Goal: Task Accomplishment & Management: Manage account settings

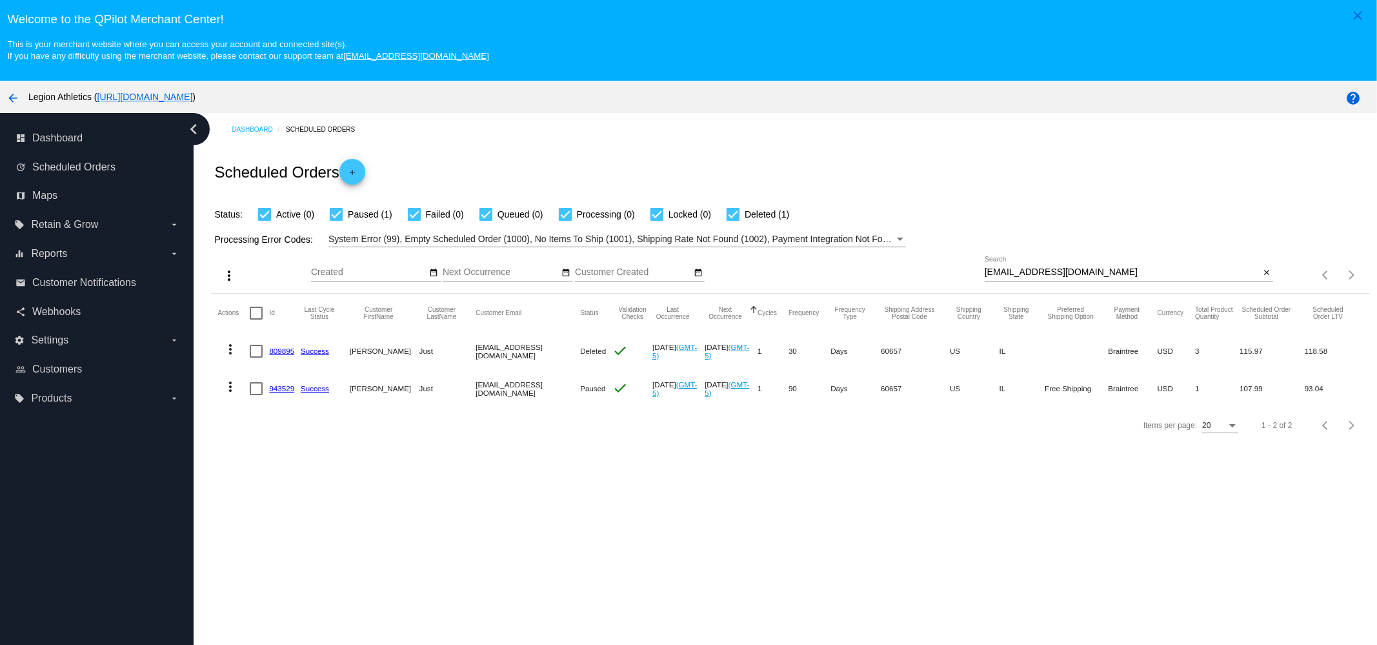
click at [1201, 262] on div "[EMAIL_ADDRESS][DOMAIN_NAME] Search" at bounding box center [1123, 268] width 276 height 25
paste input "rarenutritioncoaching"
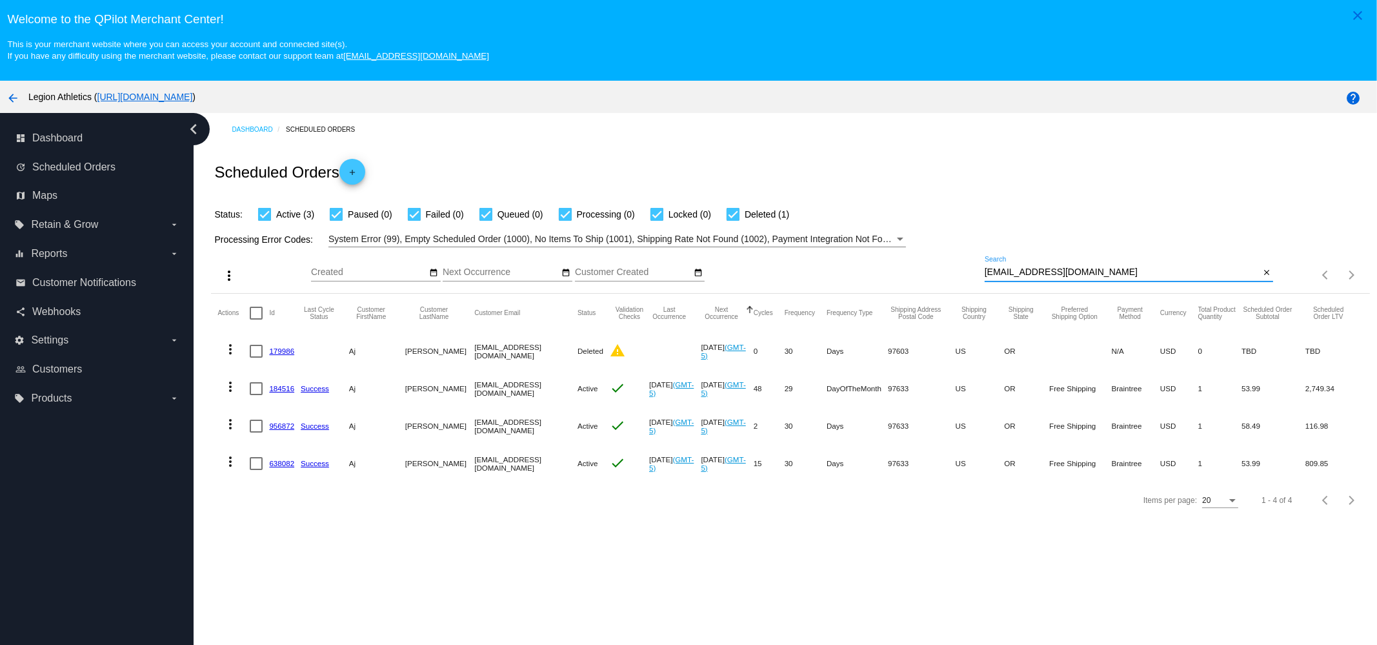
click at [1140, 270] on input "[EMAIL_ADDRESS][DOMAIN_NAME]" at bounding box center [1123, 272] width 276 height 10
paste input "haistcat"
type input "[EMAIL_ADDRESS][DOMAIN_NAME]"
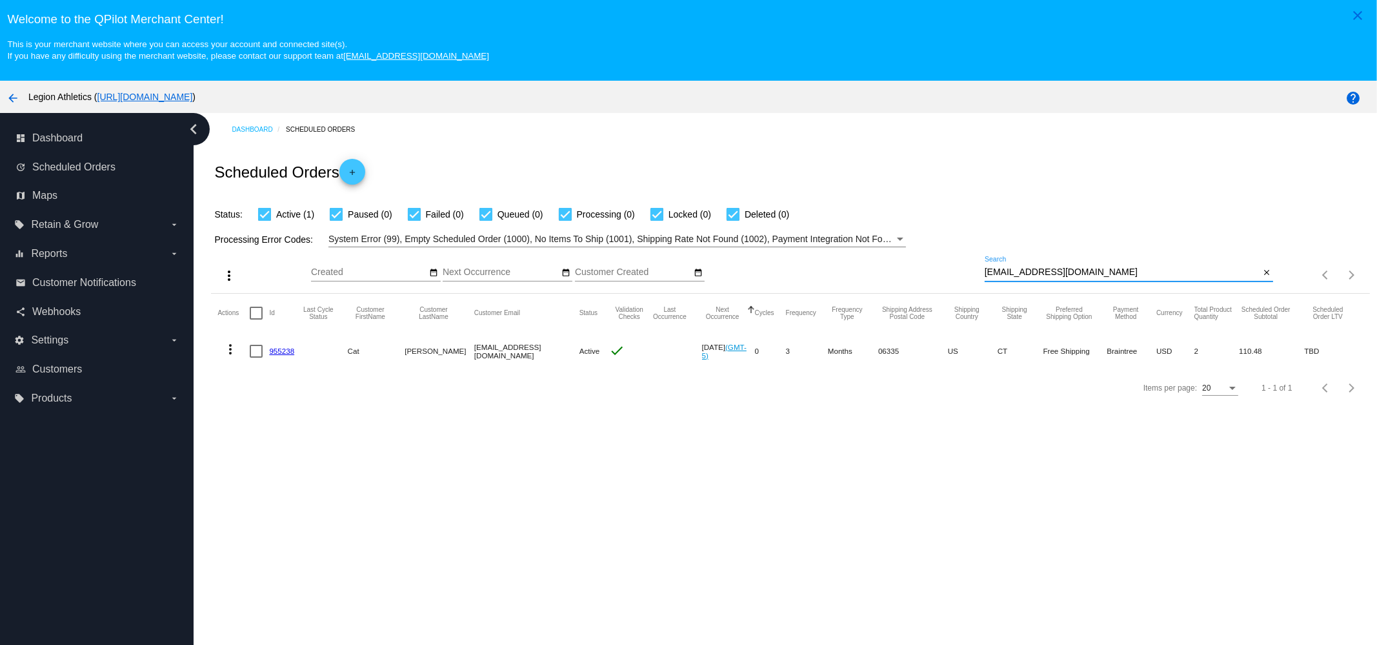
click at [276, 348] on link "955238" at bounding box center [281, 351] width 25 height 8
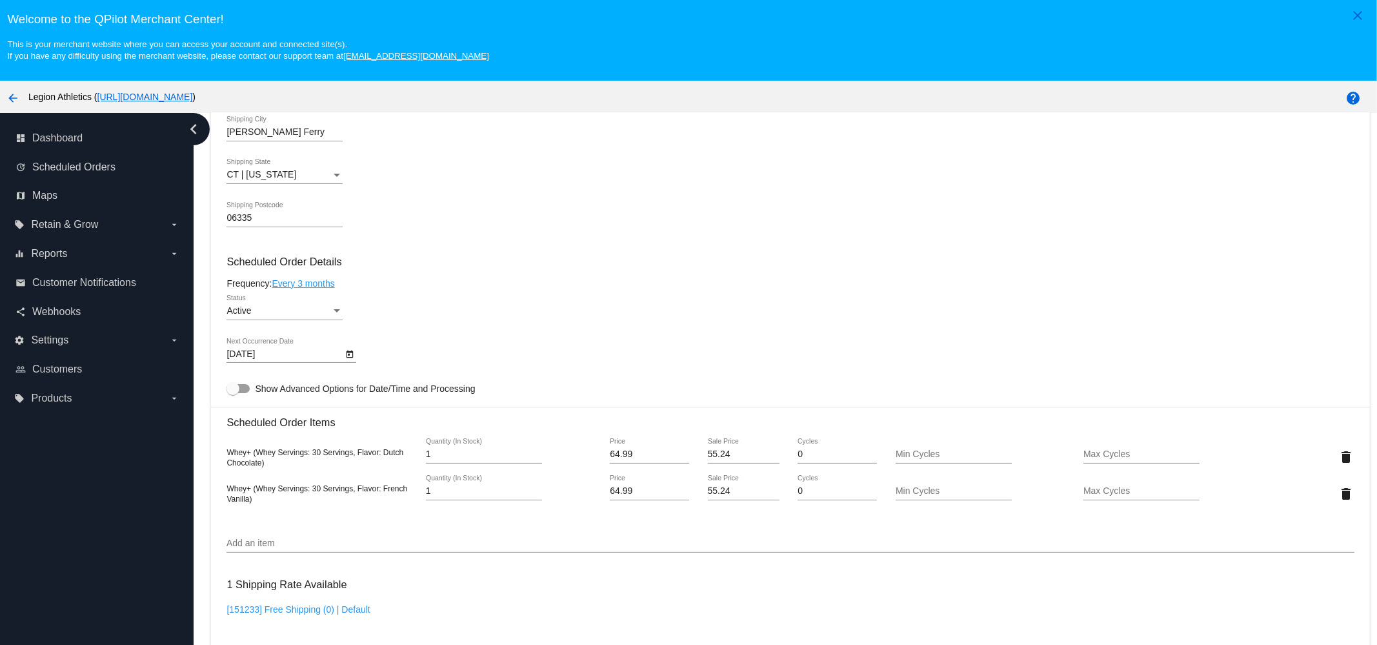
scroll to position [564, 0]
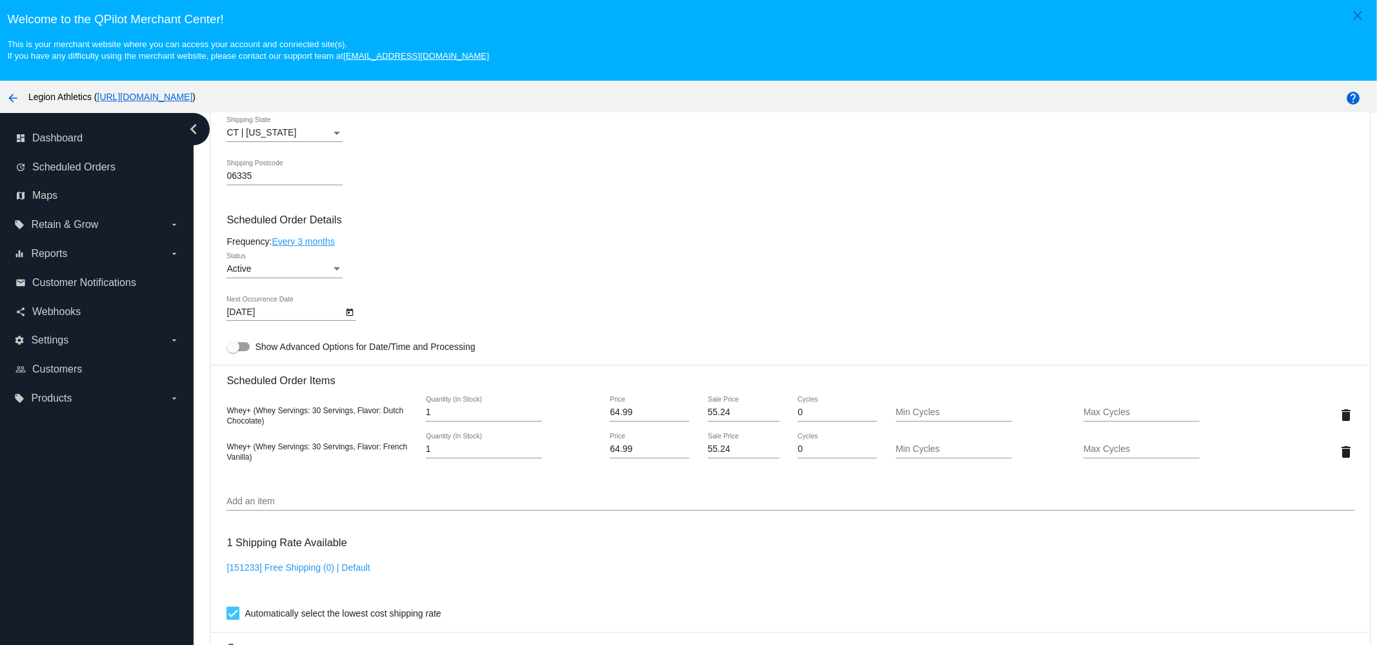
click at [332, 247] on link "Every 3 months" at bounding box center [303, 241] width 63 height 10
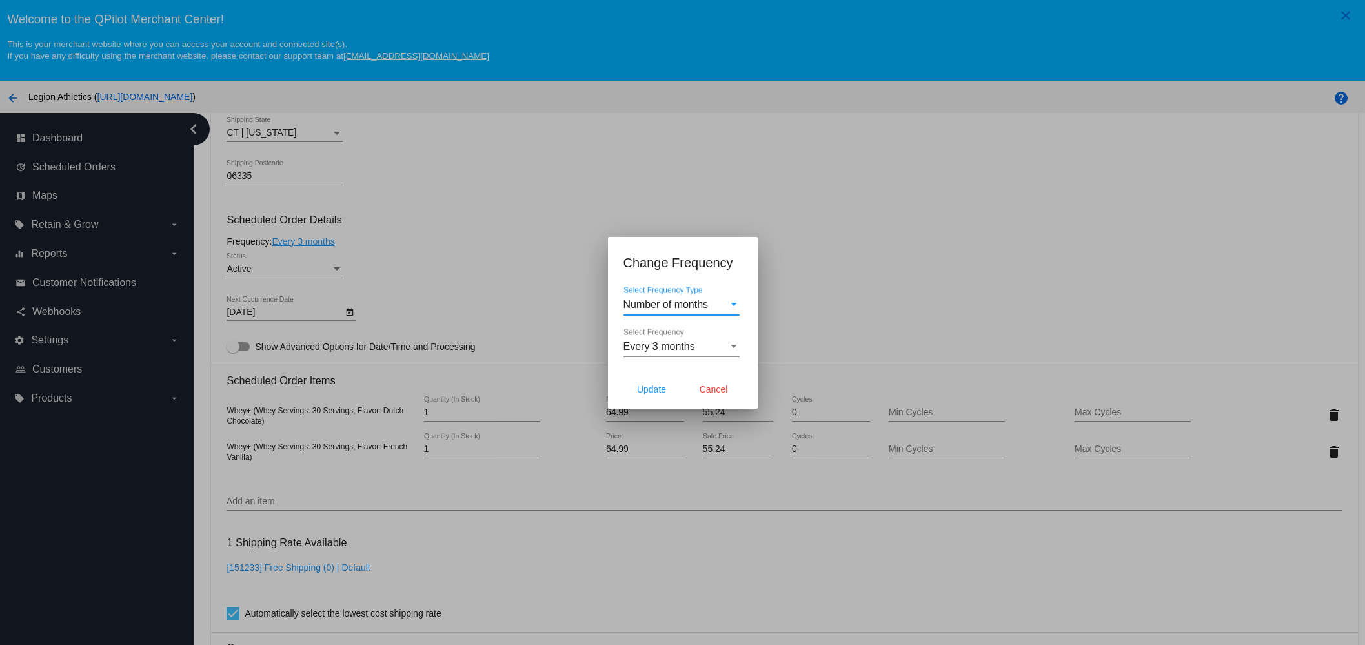
click at [685, 294] on div "Number of months Select Frequency Type" at bounding box center [681, 300] width 116 height 29
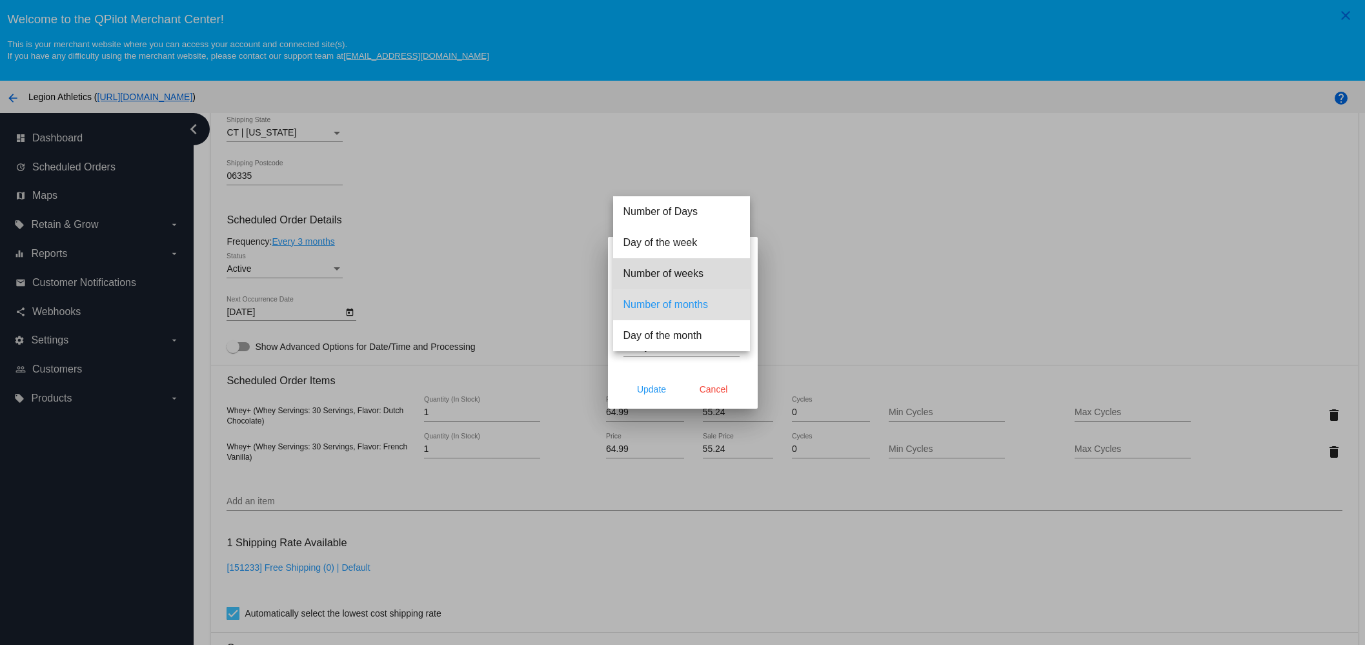
click at [689, 277] on span "Number of weeks" at bounding box center [681, 273] width 116 height 31
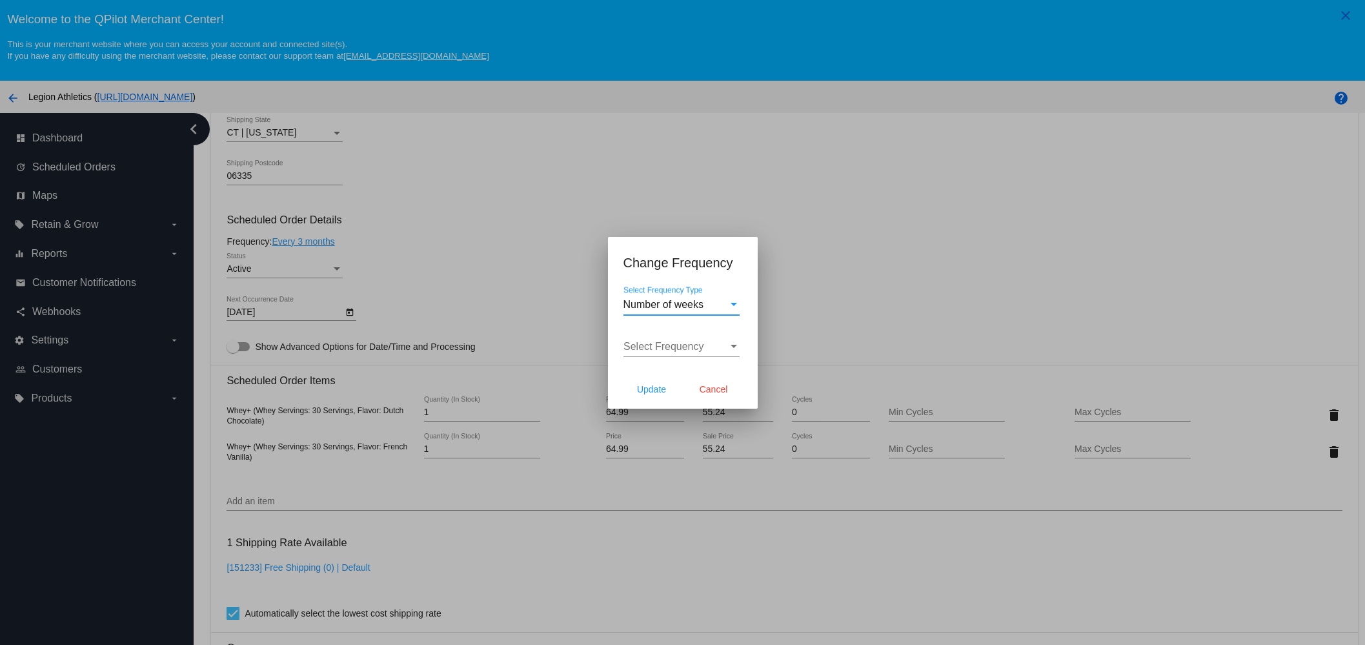
click at [672, 340] on div "Select Frequency Select Frequency" at bounding box center [681, 342] width 116 height 29
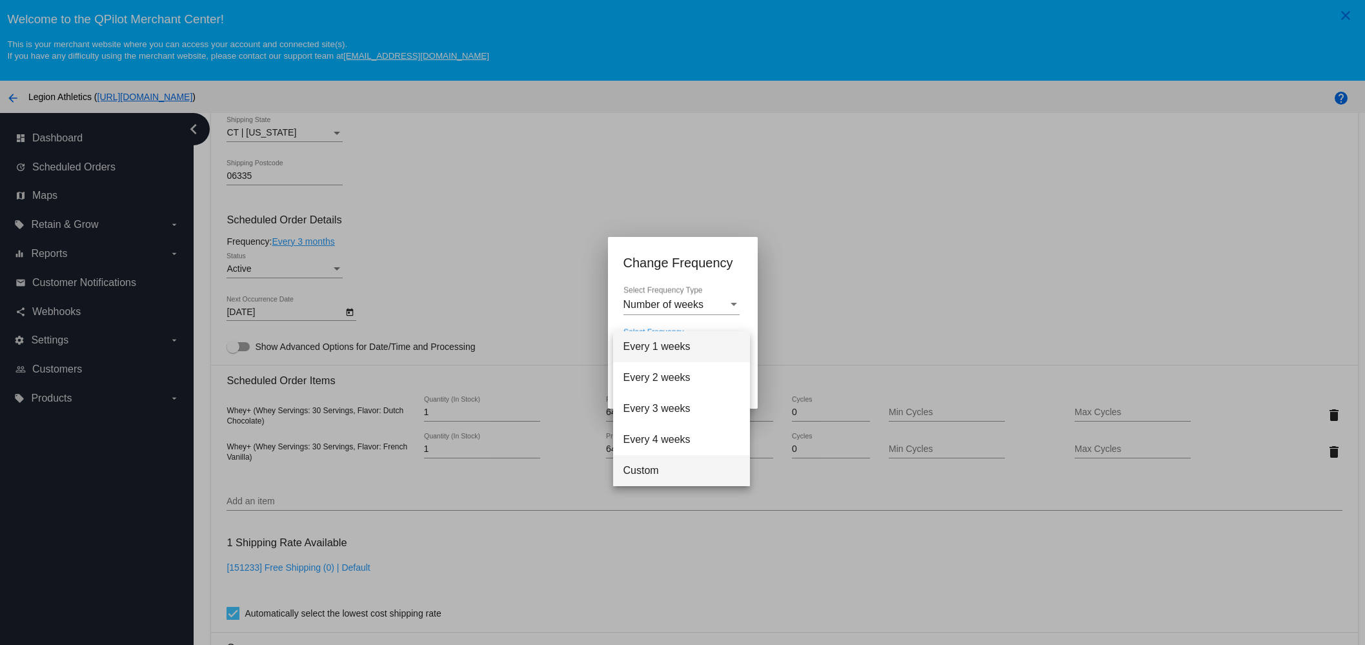
click at [661, 469] on span "Custom" at bounding box center [681, 470] width 116 height 31
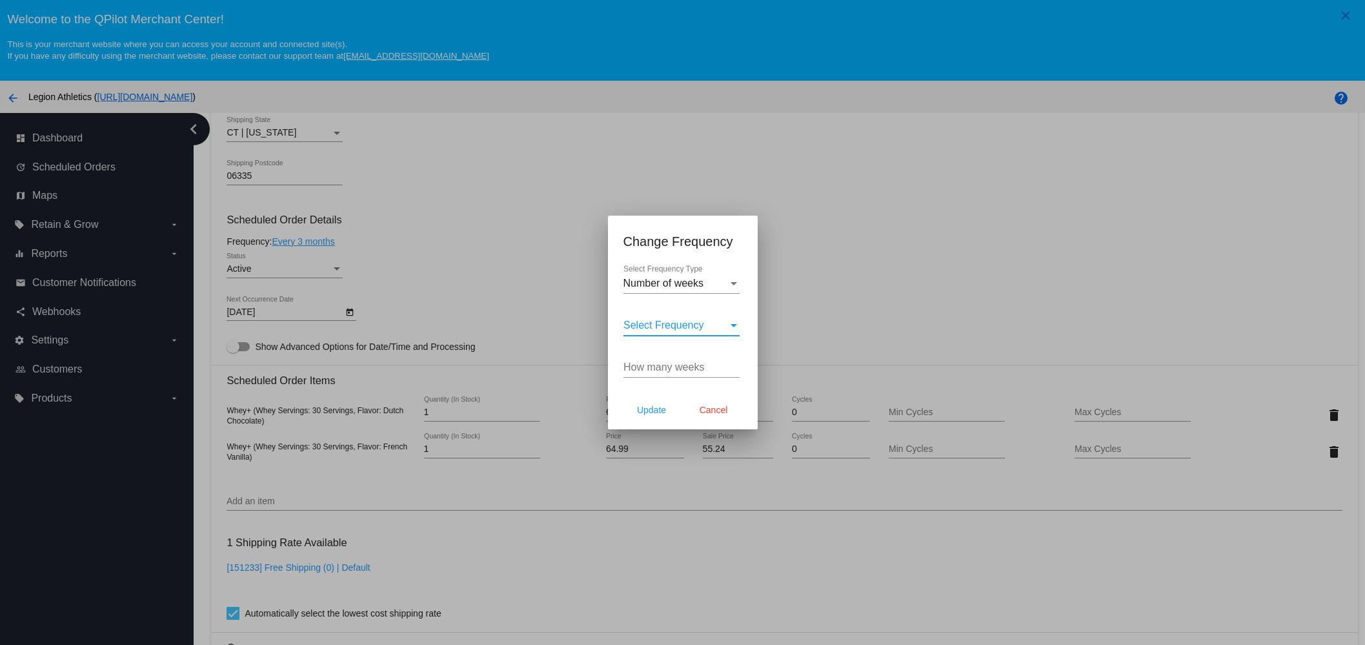
click at [689, 325] on span "Select Frequency" at bounding box center [663, 324] width 81 height 11
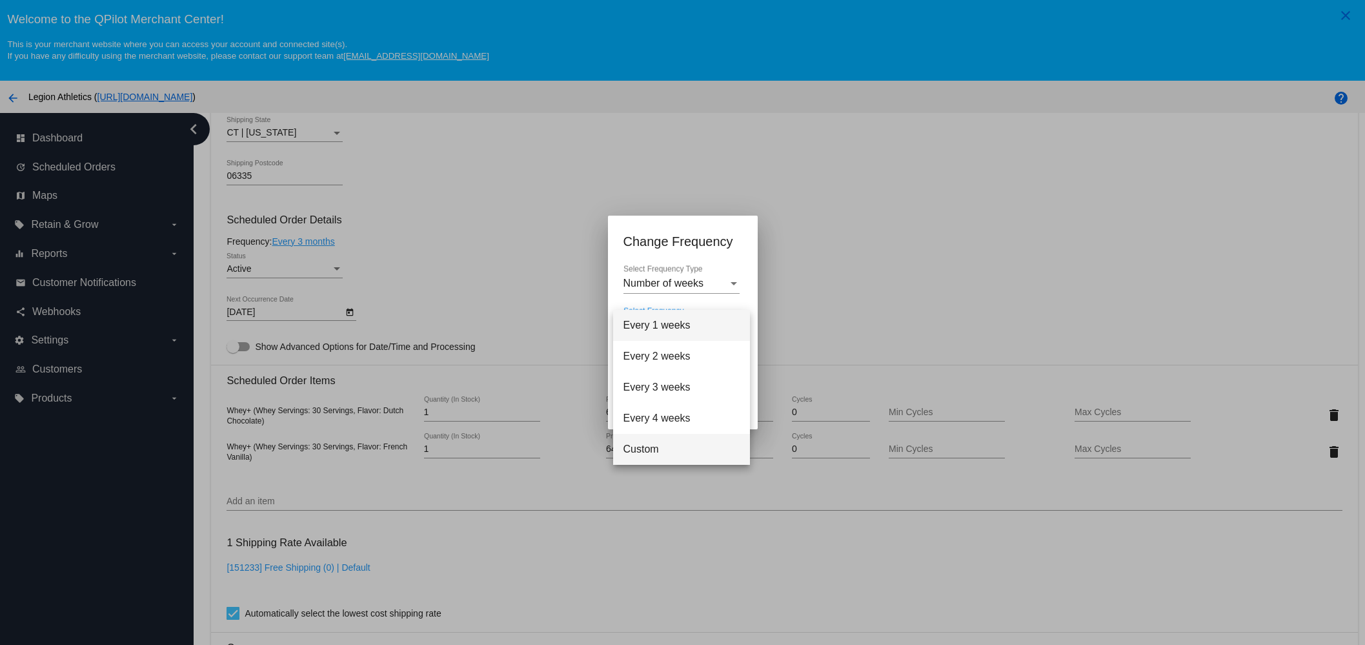
click at [661, 447] on span "Custom" at bounding box center [681, 449] width 116 height 31
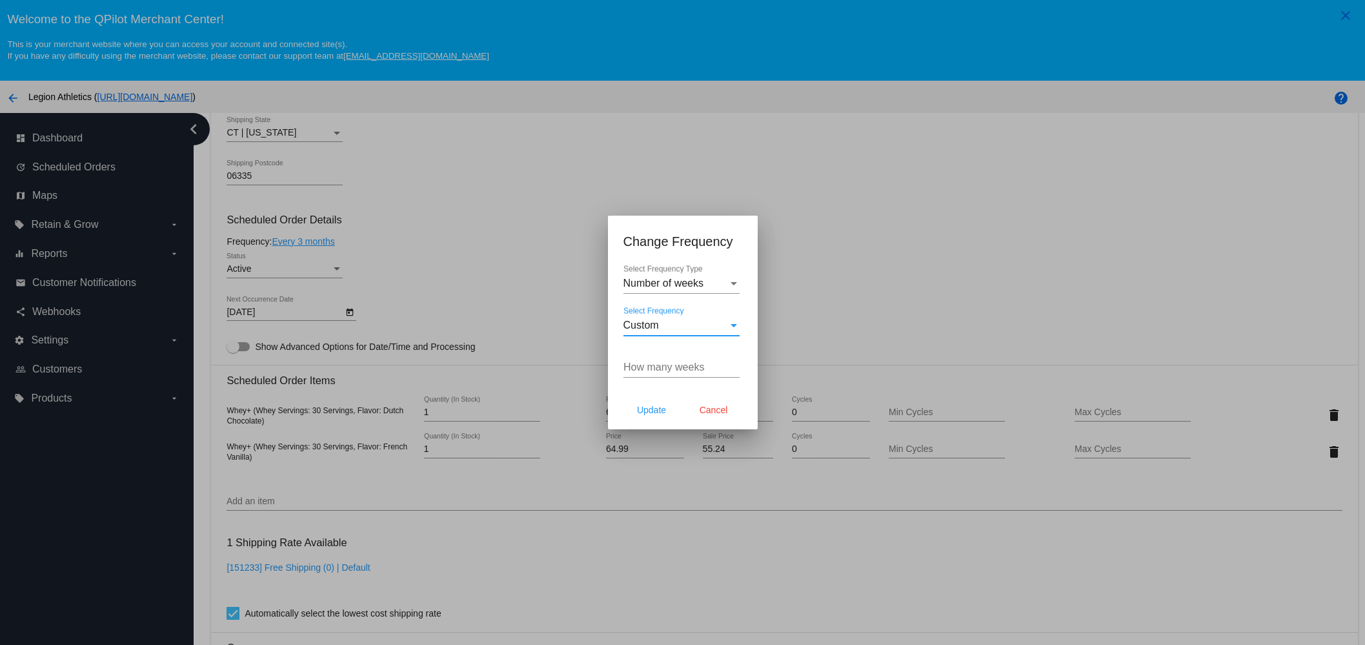
click at [661, 357] on div "How many weeks" at bounding box center [681, 362] width 116 height 29
type input "10"
click at [625, 416] on button "Update" at bounding box center [651, 409] width 57 height 23
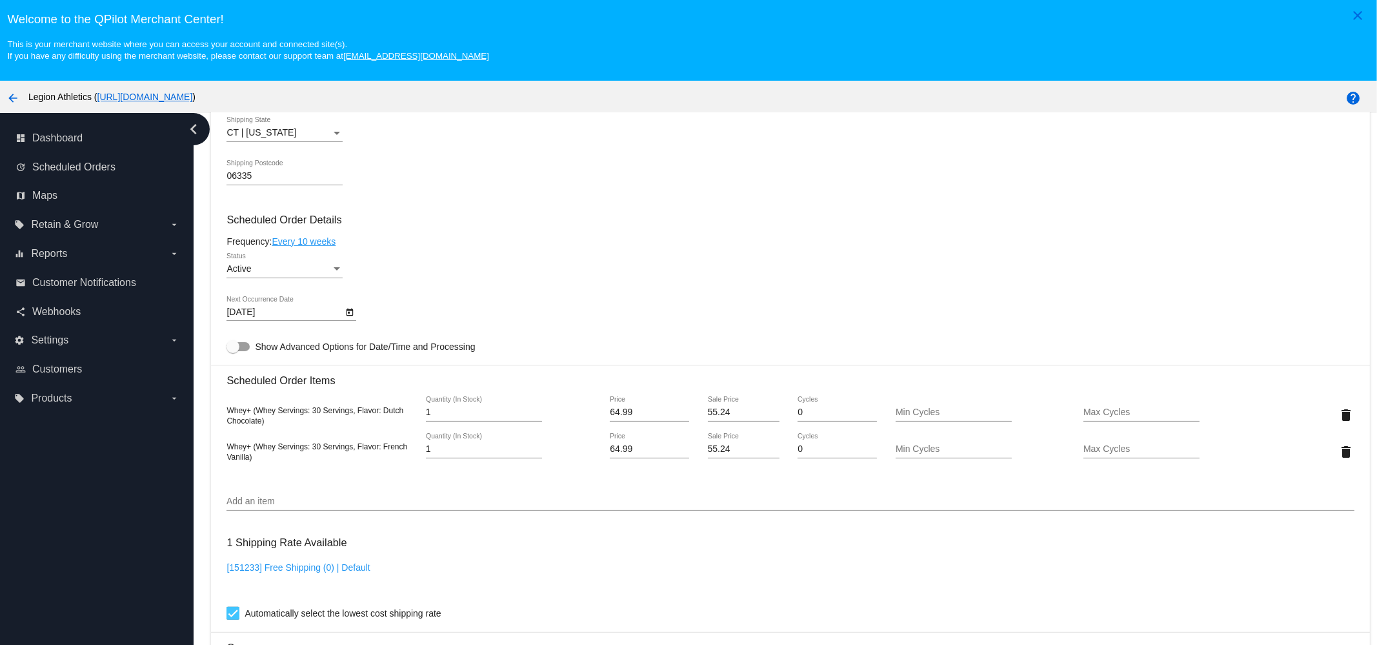
type input "[DATE]"
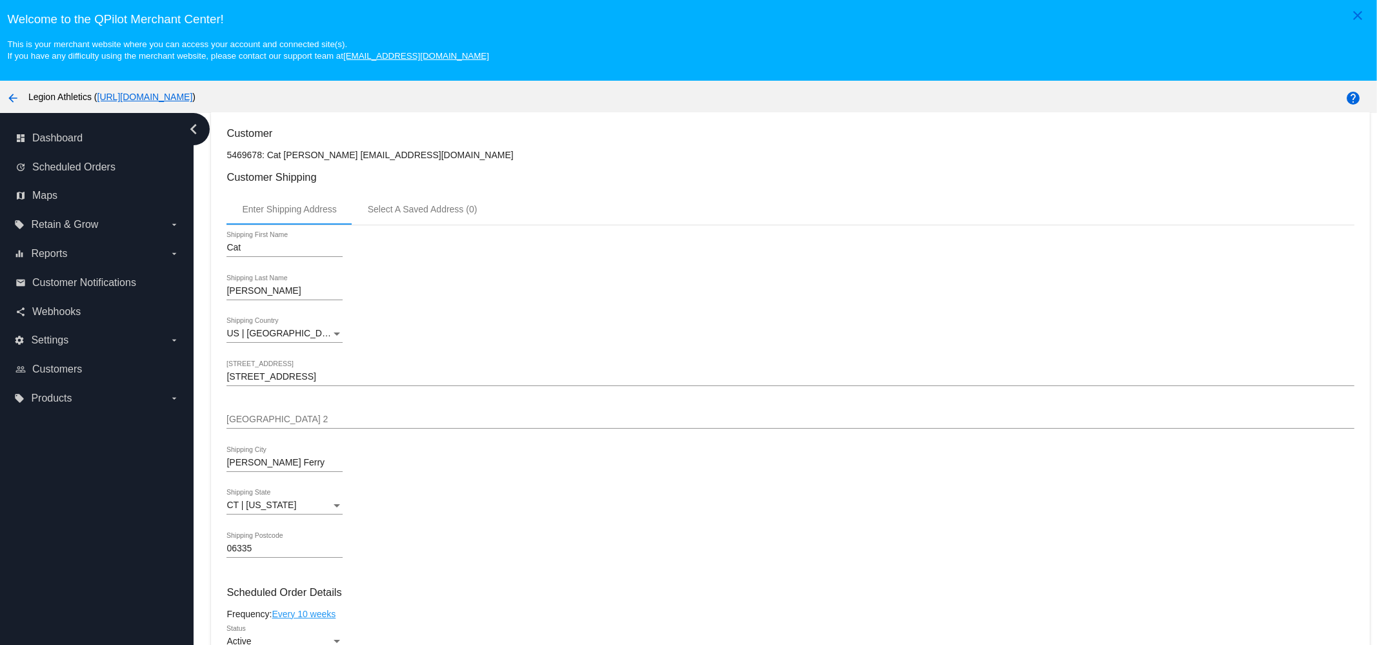
scroll to position [0, 0]
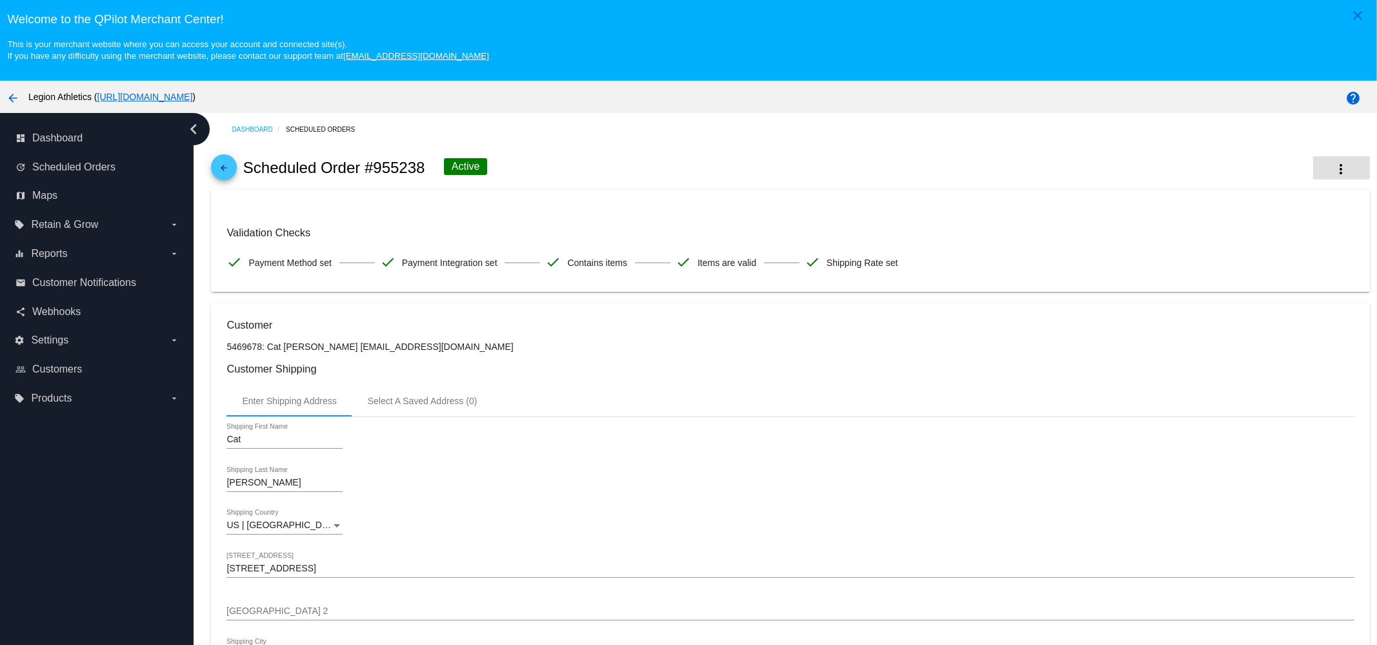
click at [1334, 170] on mat-icon "more_vert" at bounding box center [1341, 168] width 15 height 15
click at [788, 342] on div at bounding box center [688, 322] width 1377 height 645
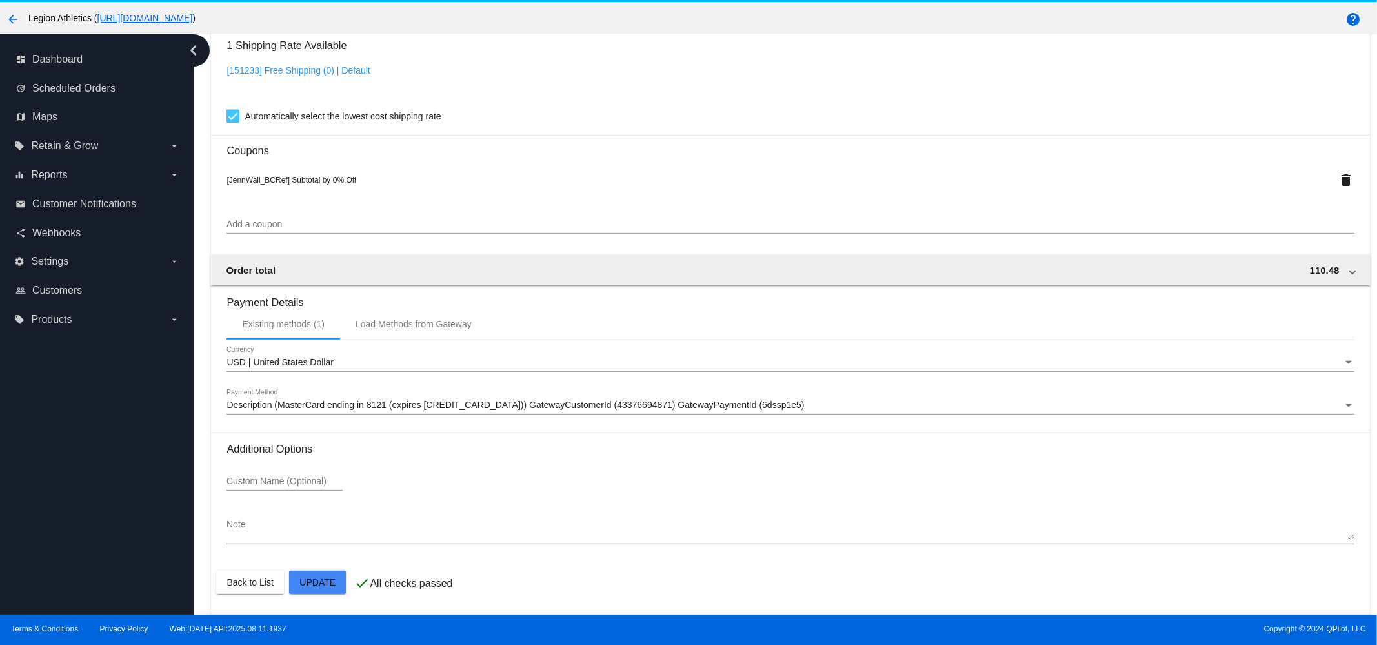
scroll to position [81, 0]
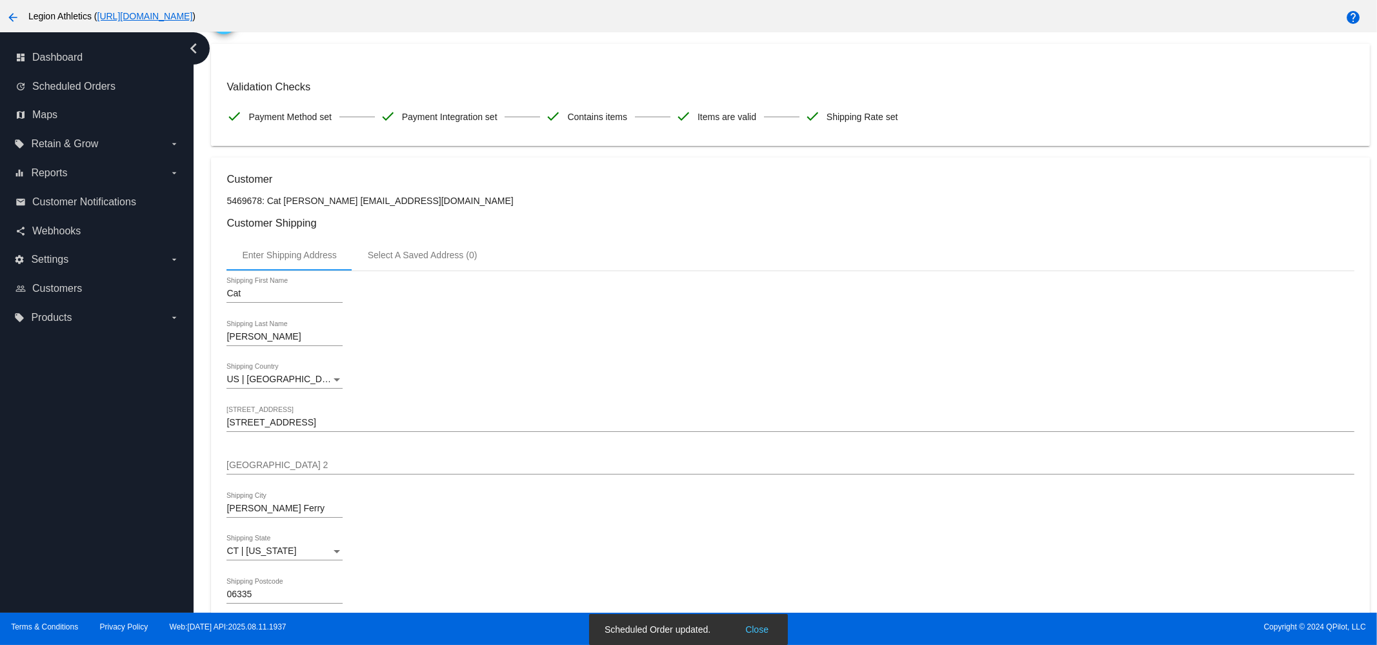
scroll to position [0, 0]
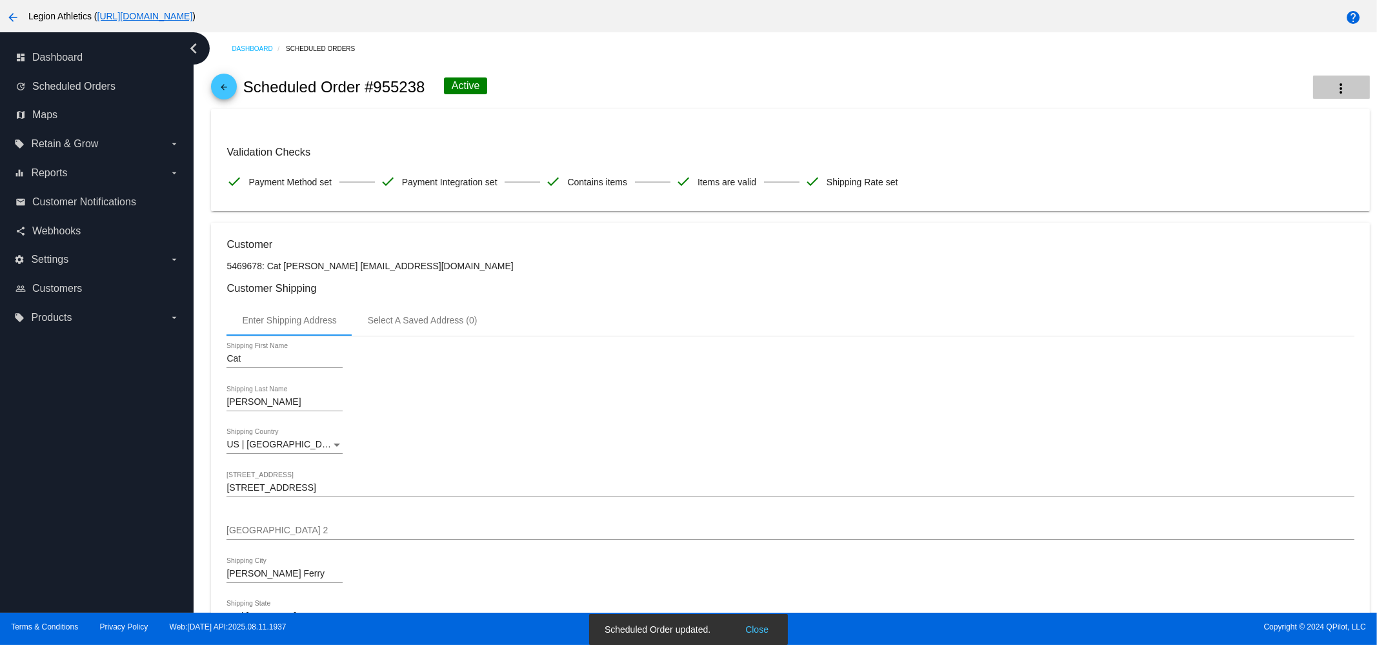
click at [1333, 98] on button "more_vert" at bounding box center [1341, 87] width 57 height 23
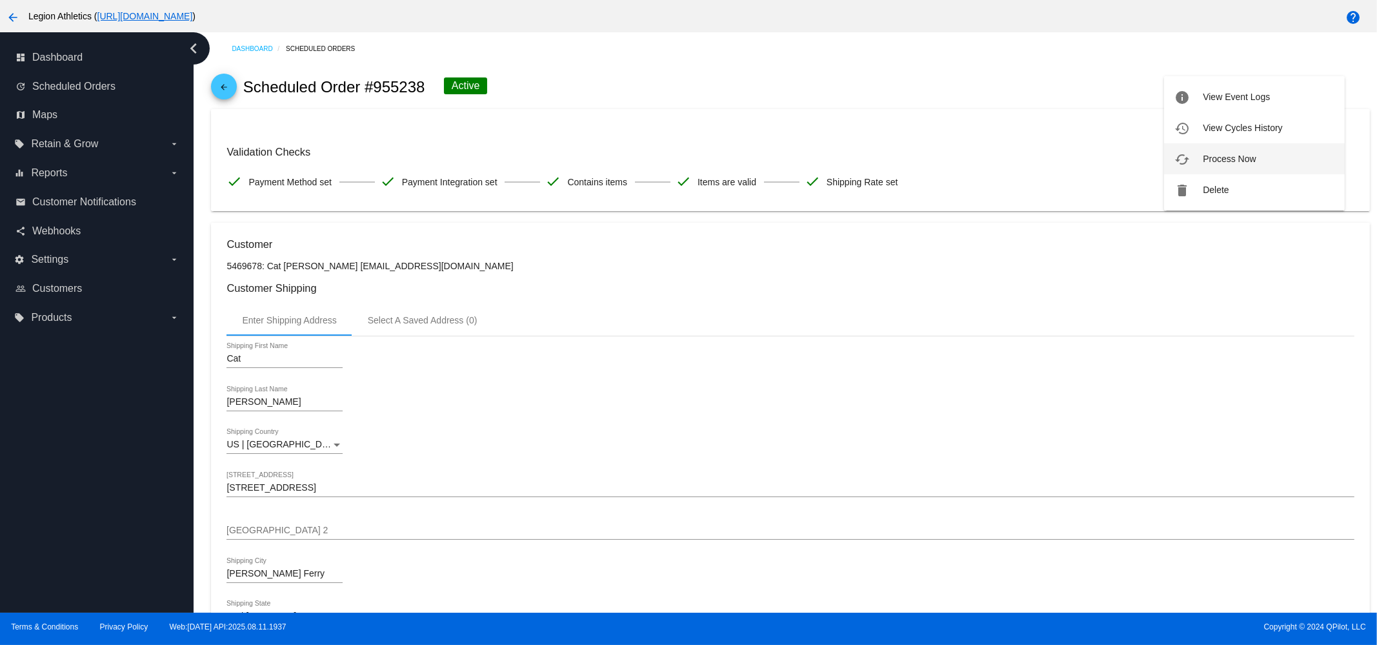
click at [1240, 149] on button "cached Process Now" at bounding box center [1254, 158] width 181 height 31
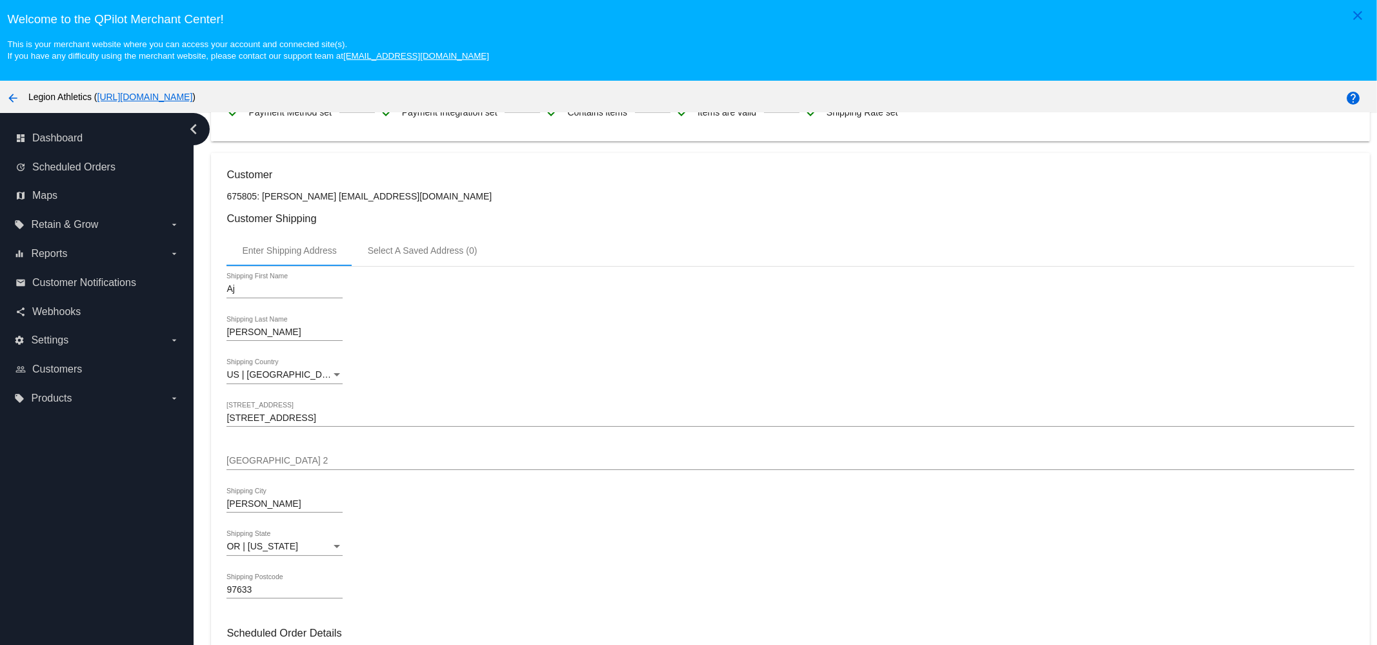
scroll to position [322, 0]
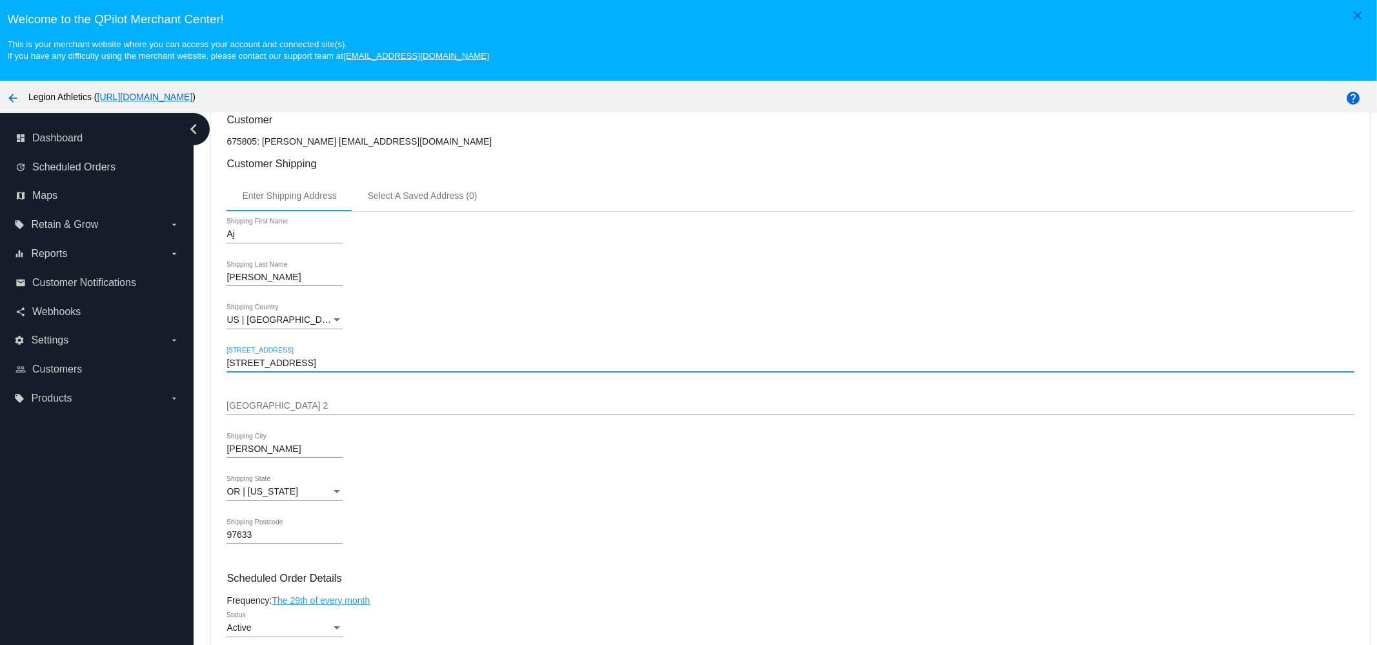
paste input "Merrill, Oregon 97633"
click at [400, 369] on input "22189 Highway 39 Merrill, Oregon 97633" at bounding box center [790, 363] width 1127 height 10
click at [433, 367] on input "22189 Highway 39 Merrill, Oregon 97633" at bounding box center [790, 363] width 1127 height 10
type input "22189 Highway 39"
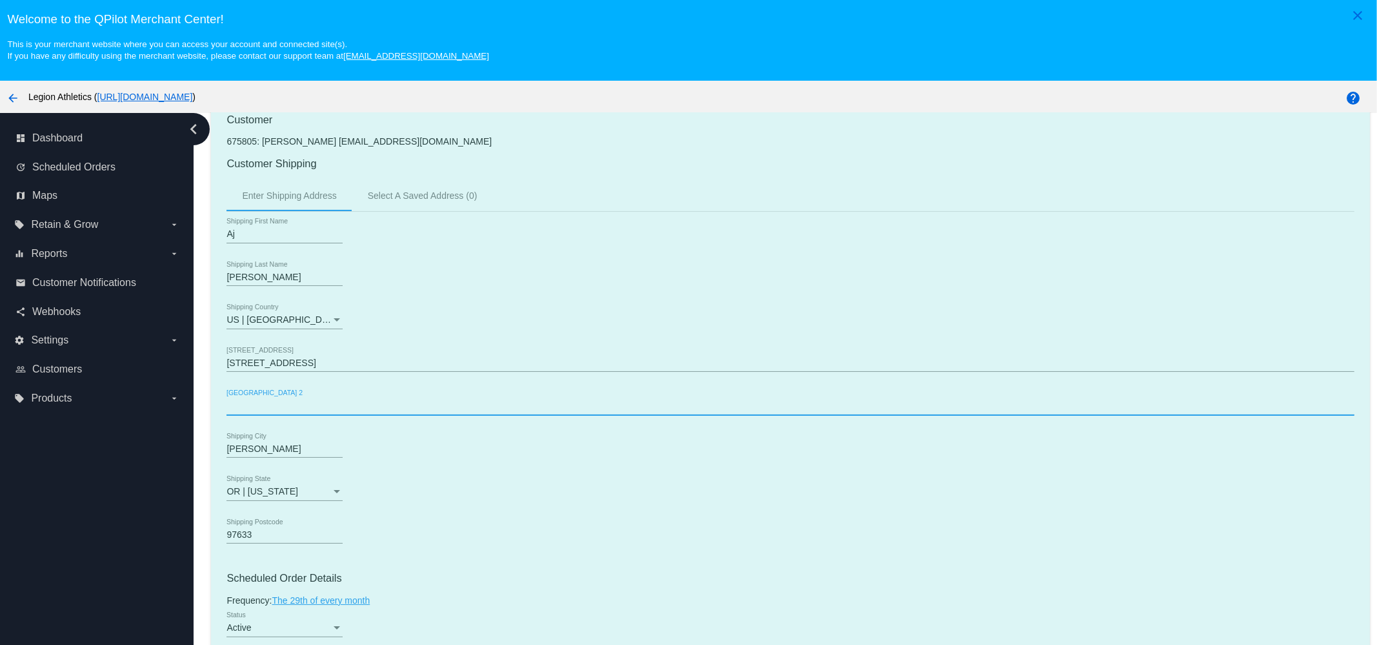
paste input "22189 Highway 39 Merrill, Oregon 97633"
type input "22189 Highway 39 Merrill, Oregon 97633"
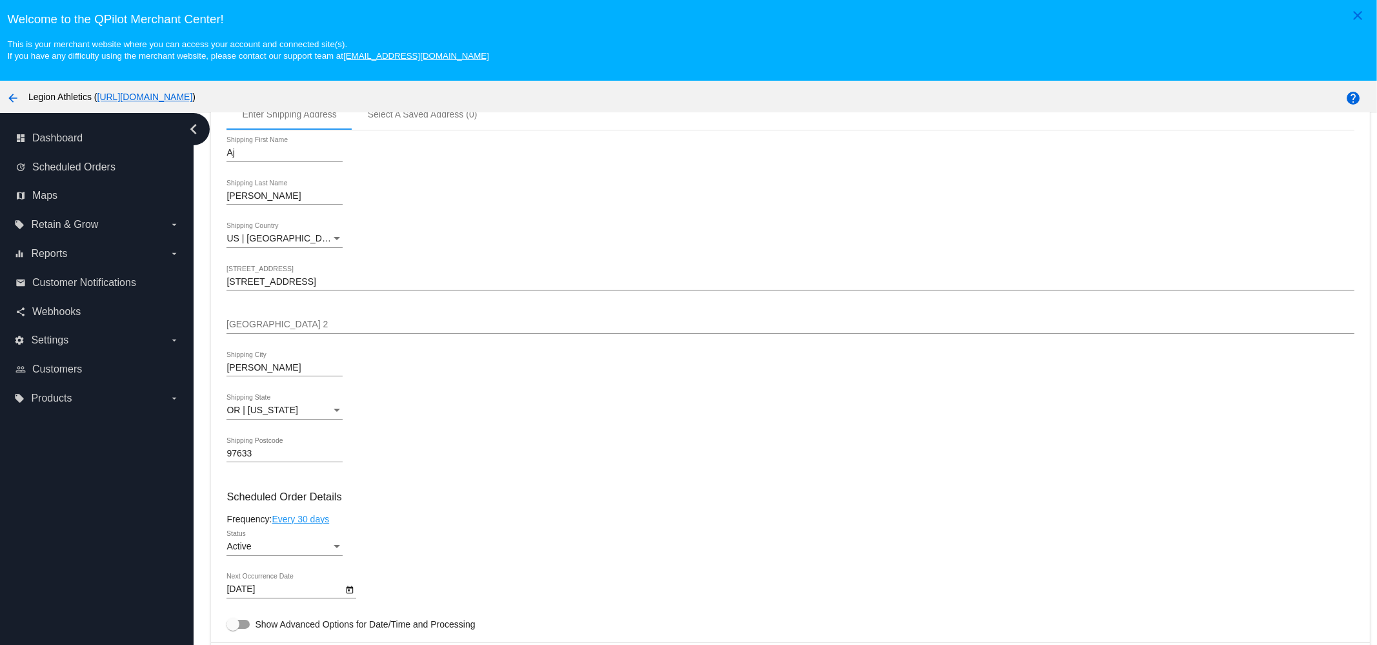
scroll to position [322, 0]
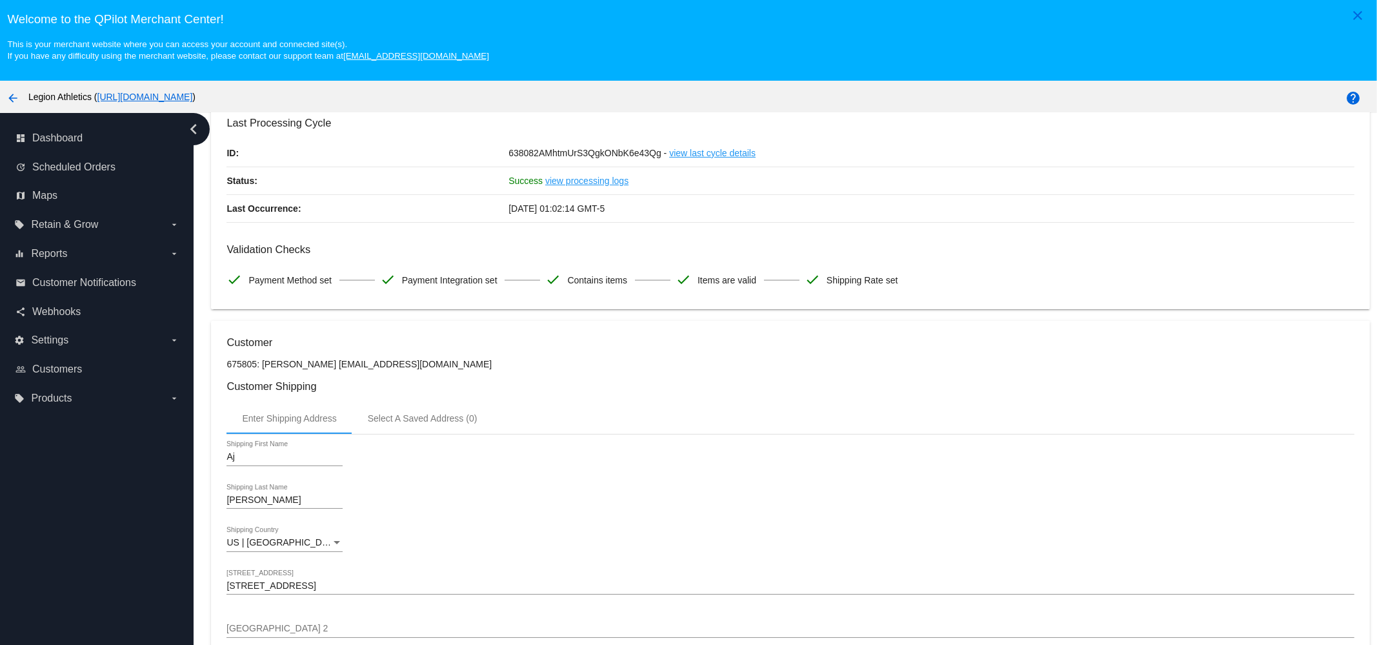
scroll to position [242, 0]
